Goal: Information Seeking & Learning: Learn about a topic

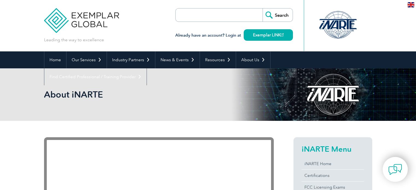
scroll to position [35, 0]
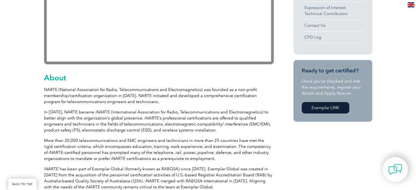
scroll to position [227, 0]
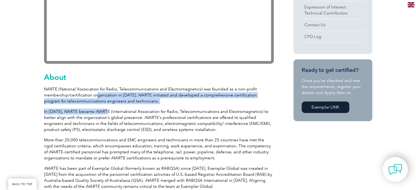
drag, startPoint x: 96, startPoint y: 97, endPoint x: 105, endPoint y: 104, distance: 12.0
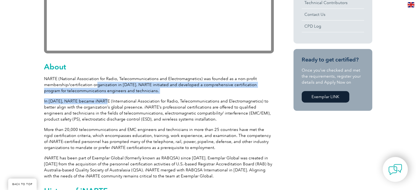
scroll to position [238, 0]
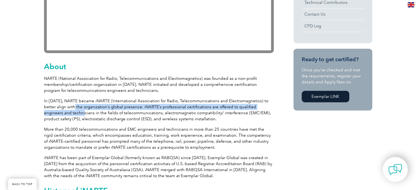
drag, startPoint x: 65, startPoint y: 106, endPoint x: 59, endPoint y: 111, distance: 7.9
click at [59, 111] on p "In 2007, NARTE became iNARTE (International Association for Radio, Telecommunic…" at bounding box center [159, 110] width 230 height 24
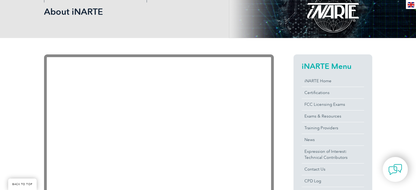
scroll to position [82, 0]
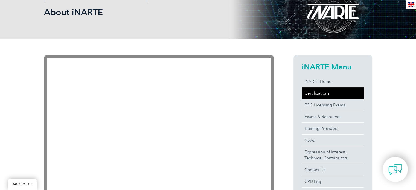
click at [322, 95] on link "Certifications" at bounding box center [333, 93] width 62 height 11
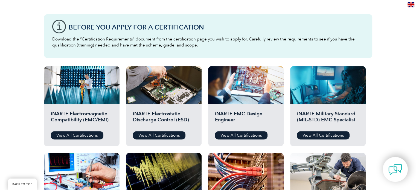
scroll to position [142, 0]
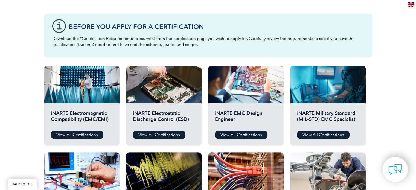
click at [14, 111] on div "Before You Apply For a Certification Download the “Certification Requirements” …" at bounding box center [208, 167] width 416 height 350
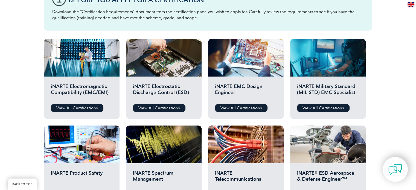
scroll to position [168, 0]
click at [81, 107] on link "View All Certifications" at bounding box center [77, 108] width 53 height 8
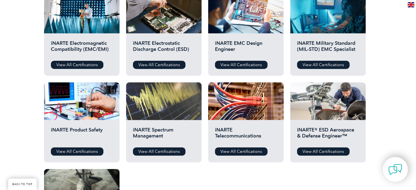
scroll to position [212, 0]
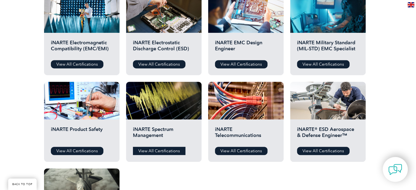
click at [147, 150] on link "View All Certifications" at bounding box center [159, 151] width 53 height 8
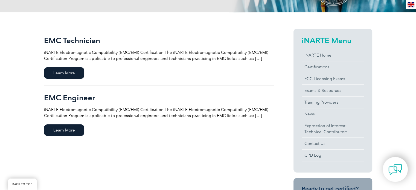
scroll to position [111, 0]
click at [69, 128] on span "Learn More" at bounding box center [64, 129] width 40 height 11
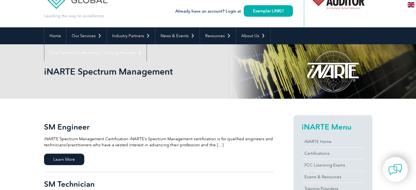
scroll to position [24, 0]
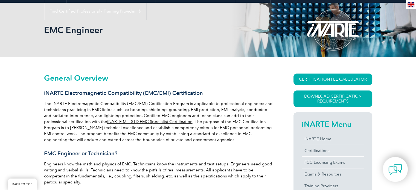
scroll to position [65, 0]
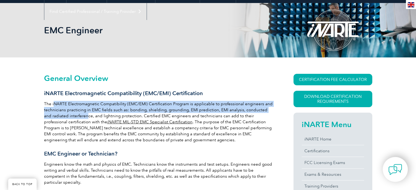
drag, startPoint x: 54, startPoint y: 103, endPoint x: 79, endPoint y: 113, distance: 27.4
click at [79, 113] on p "The iNARTE Electromagnetic Compatibility (EMC/EMI) Certification Program is app…" at bounding box center [159, 122] width 230 height 42
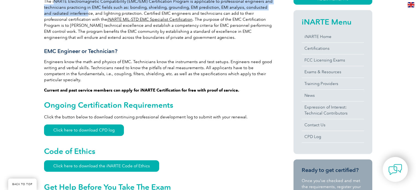
scroll to position [168, 0]
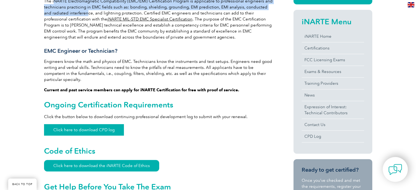
click at [115, 124] on link "Click here to download CPD log" at bounding box center [84, 129] width 80 height 11
